Goal: Information Seeking & Learning: Learn about a topic

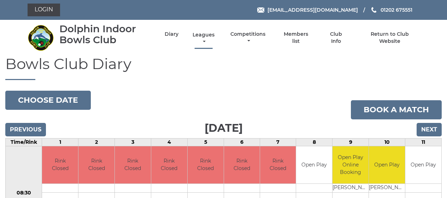
drag, startPoint x: 0, startPoint y: 0, endPoint x: 206, endPoint y: 35, distance: 209.2
click at [206, 34] on link "Leagues" at bounding box center [203, 38] width 25 height 14
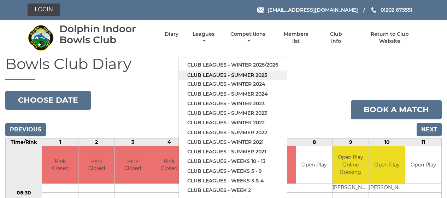
click at [208, 75] on link "Club leagues - Summer 2025" at bounding box center [233, 75] width 108 height 10
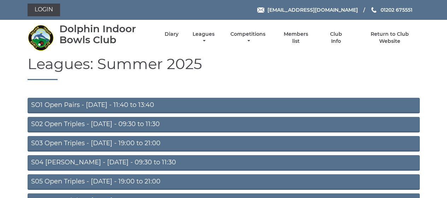
click at [196, 181] on link "S05 Open Triples - Wednesday - 19:00 to 21:00" at bounding box center [224, 182] width 392 height 16
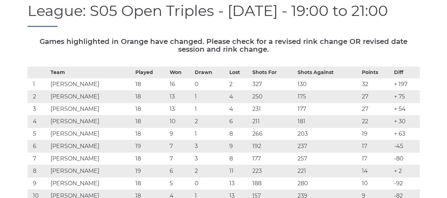
scroll to position [12, 0]
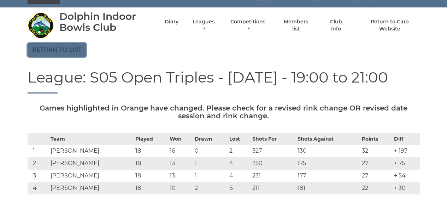
click at [57, 46] on link "Return to list" at bounding box center [57, 49] width 59 height 13
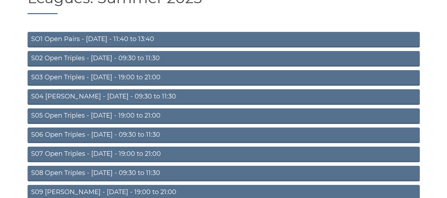
scroll to position [69, 0]
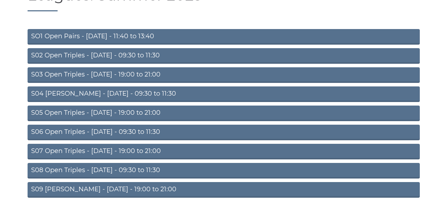
click at [100, 150] on link "S07 Open Triples - [DATE] - 19:00 to 21:00" at bounding box center [224, 151] width 392 height 16
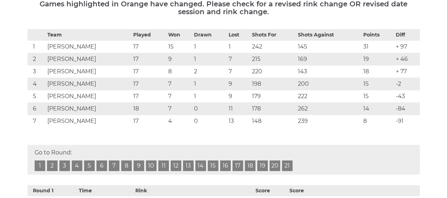
scroll to position [122, 0]
